Goal: Task Accomplishment & Management: Use online tool/utility

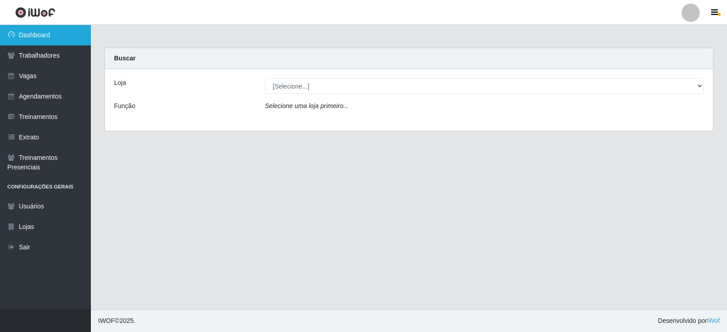
drag, startPoint x: 30, startPoint y: 30, endPoint x: 155, endPoint y: 58, distance: 128.4
click at [30, 30] on link "Dashboard" at bounding box center [45, 35] width 91 height 20
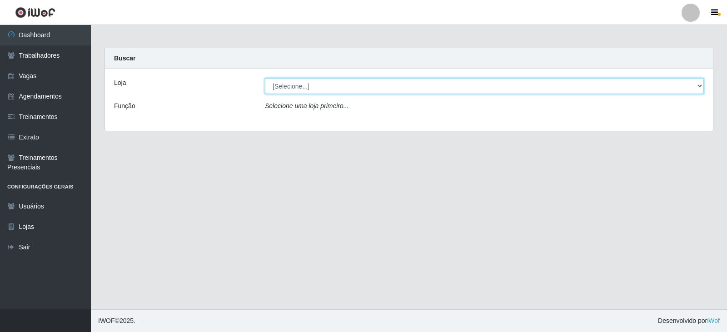
drag, startPoint x: 302, startPoint y: 87, endPoint x: 304, endPoint y: 93, distance: 6.8
click at [302, 87] on select "[Selecione...] SuperFácil Atacado - Moema Tinoco SuperFácil Atacado - São Gonça…" at bounding box center [484, 86] width 439 height 16
select select "540"
click at [265, 78] on select "[Selecione...] SuperFácil Atacado - Moema Tinoco SuperFácil Atacado - São Gonça…" at bounding box center [484, 86] width 439 height 16
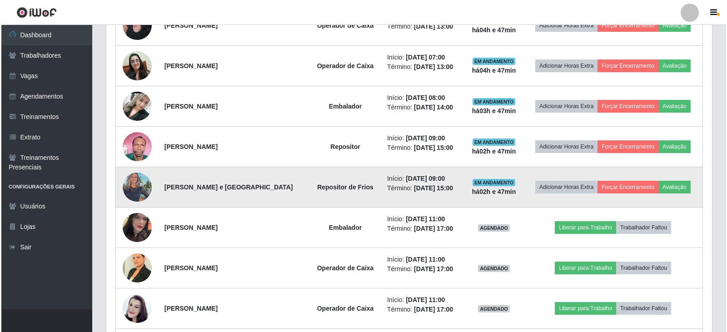
scroll to position [409, 0]
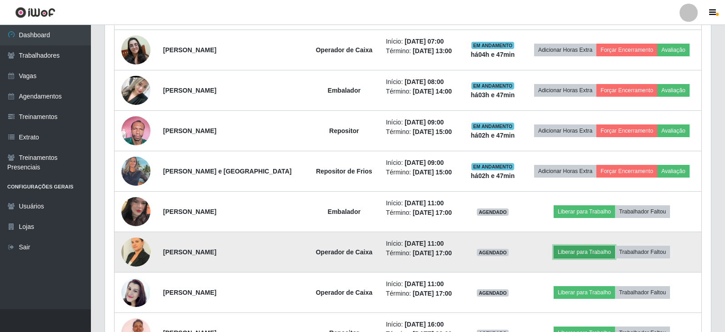
click at [566, 253] on button "Liberar para Trabalho" at bounding box center [584, 252] width 61 height 13
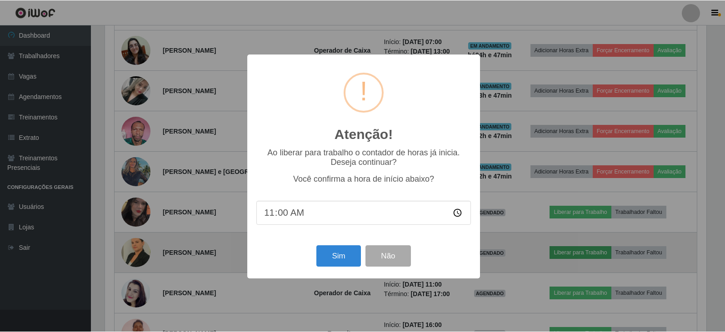
scroll to position [189, 601]
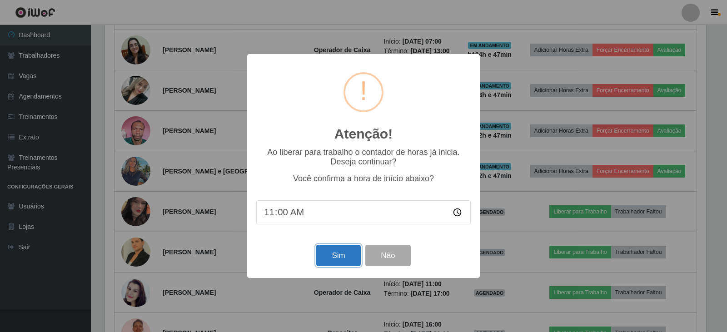
click at [333, 258] on button "Sim" at bounding box center [338, 255] width 44 height 21
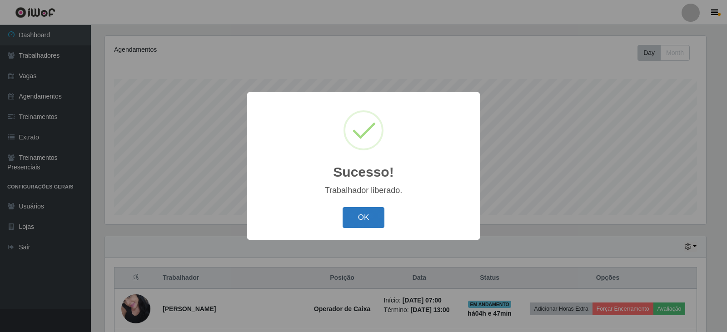
click at [348, 210] on button "OK" at bounding box center [364, 217] width 42 height 21
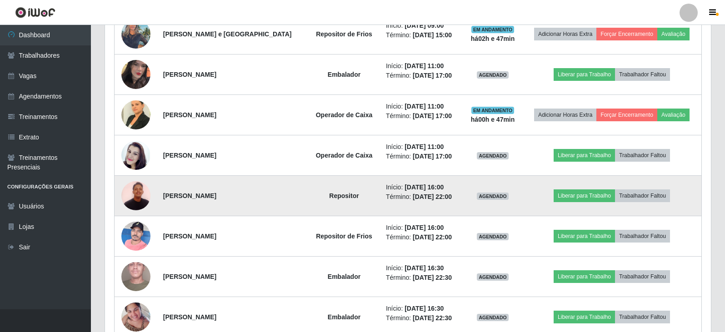
scroll to position [564, 0]
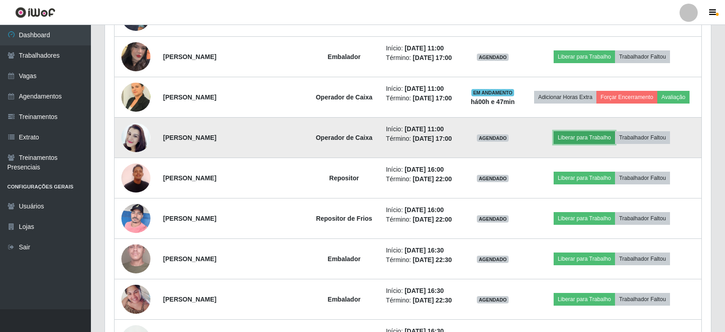
click at [579, 133] on button "Liberar para Trabalho" at bounding box center [584, 137] width 61 height 13
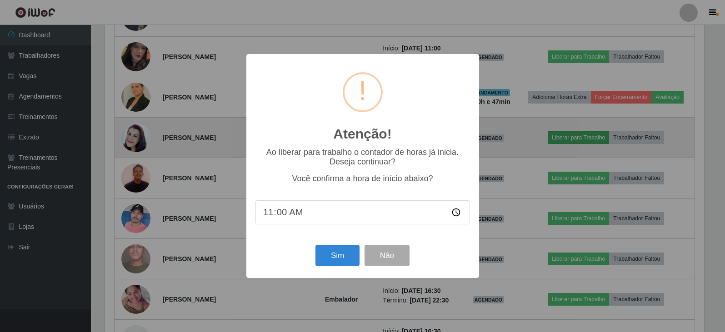
scroll to position [189, 601]
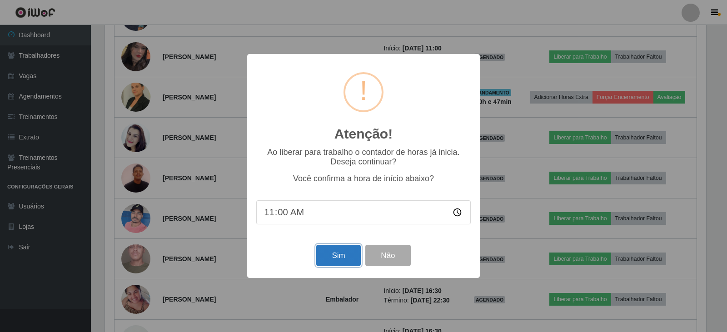
click at [335, 260] on button "Sim" at bounding box center [338, 255] width 44 height 21
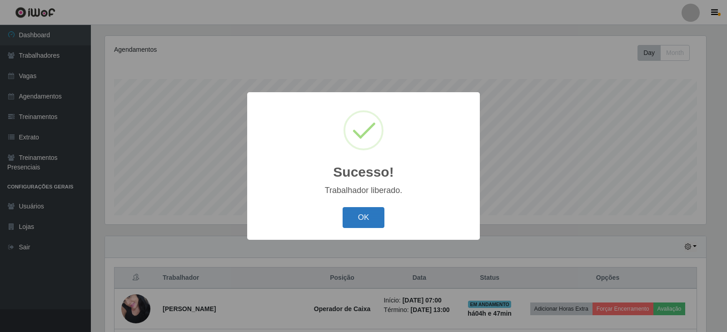
click at [354, 214] on button "OK" at bounding box center [364, 217] width 42 height 21
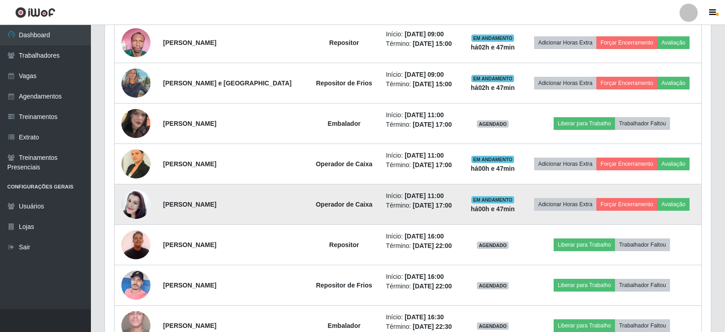
scroll to position [519, 0]
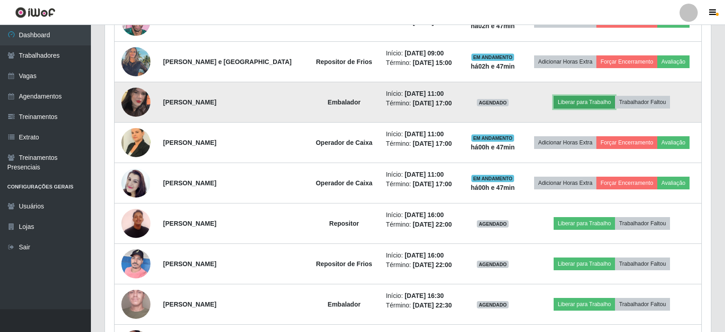
click at [571, 105] on button "Liberar para Trabalho" at bounding box center [584, 102] width 61 height 13
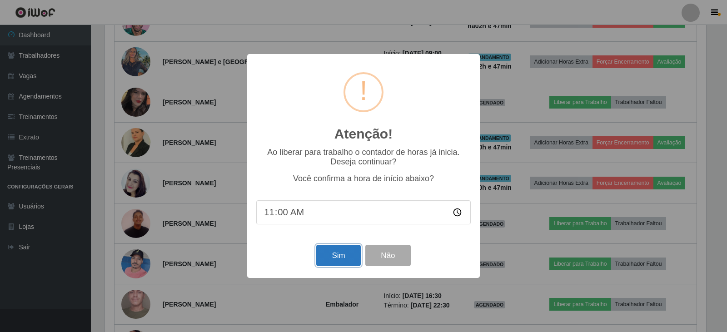
click at [331, 258] on button "Sim" at bounding box center [338, 255] width 44 height 21
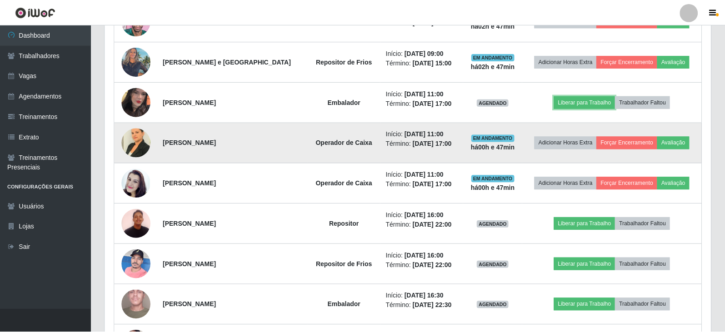
scroll to position [0, 0]
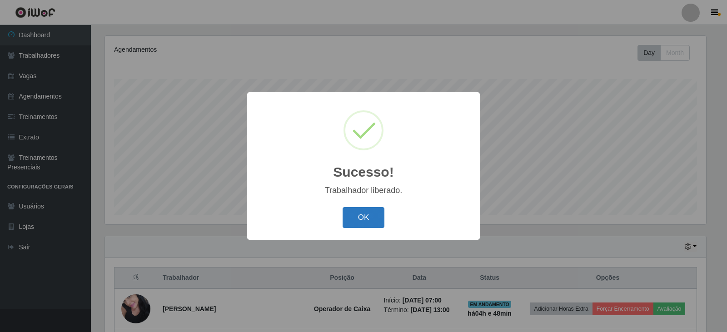
click at [374, 221] on button "OK" at bounding box center [364, 217] width 42 height 21
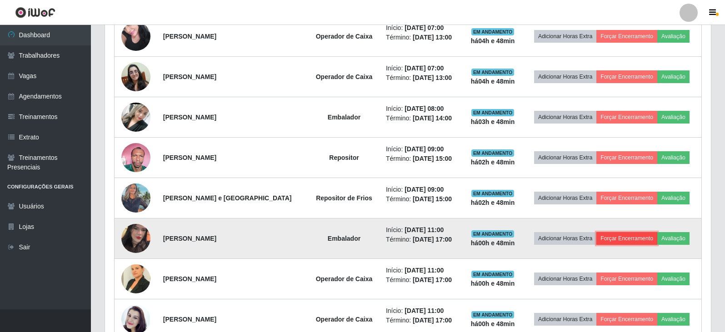
click at [627, 238] on button "Forçar Encerramento" at bounding box center [626, 238] width 61 height 13
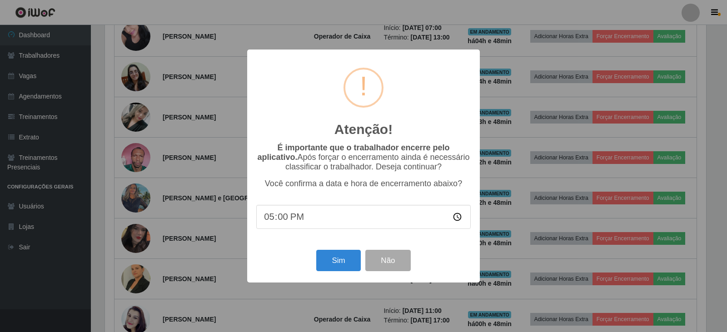
click at [293, 219] on input "17:00" at bounding box center [363, 217] width 215 height 24
type input "11:45"
click at [339, 264] on button "Sim" at bounding box center [338, 260] width 44 height 21
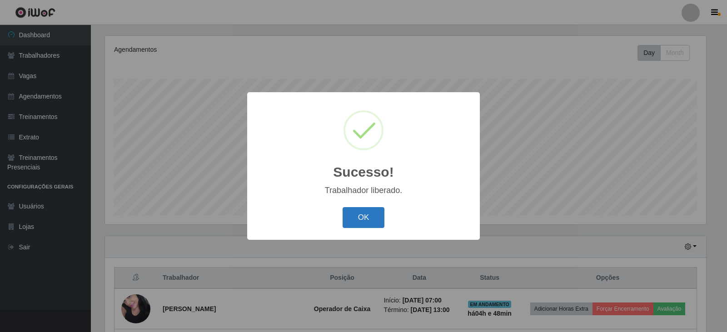
click at [374, 217] on button "OK" at bounding box center [364, 217] width 42 height 21
